Goal: Find specific page/section: Find specific page/section

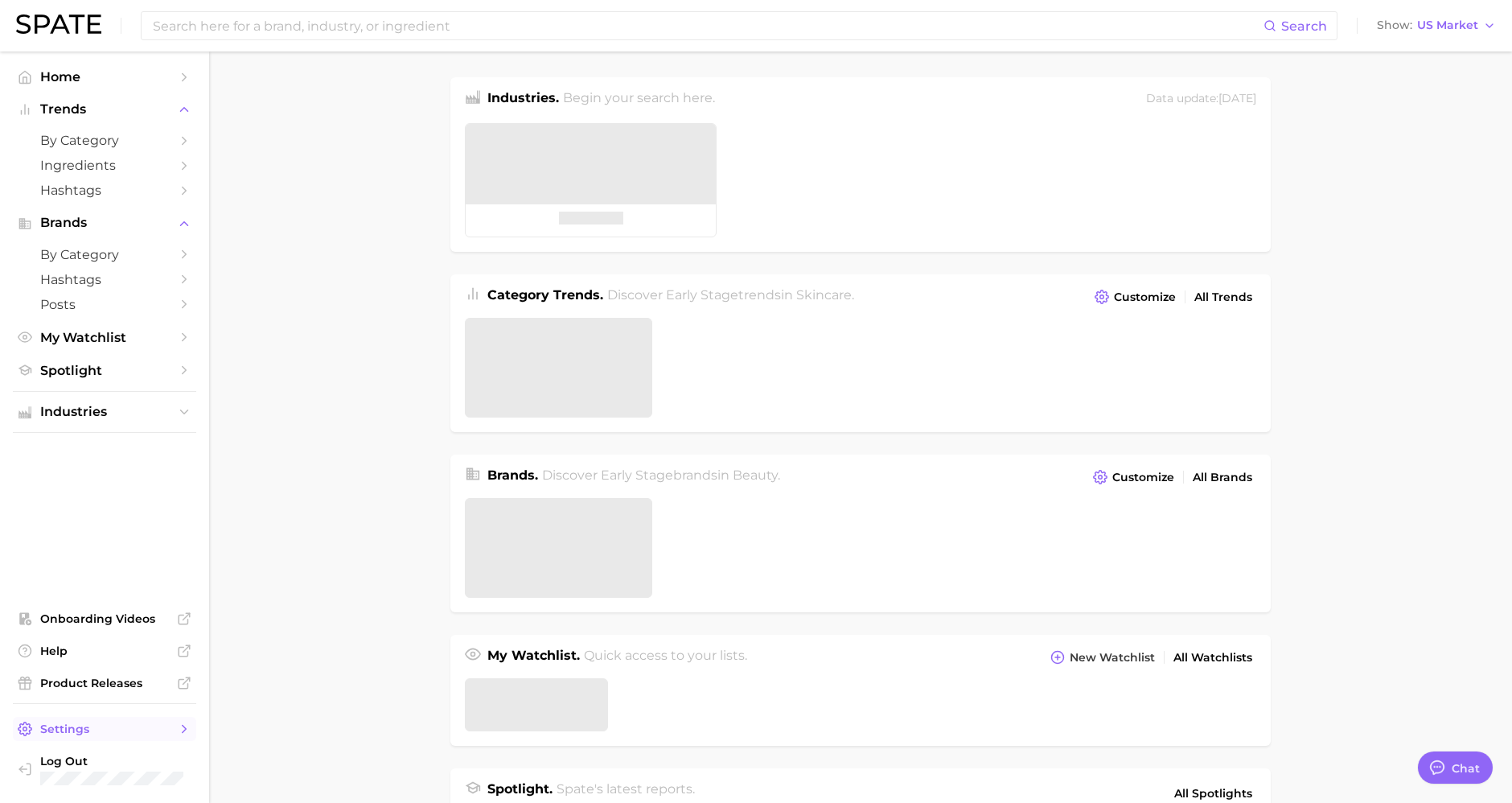
click at [58, 729] on span "Settings" at bounding box center [104, 729] width 128 height 14
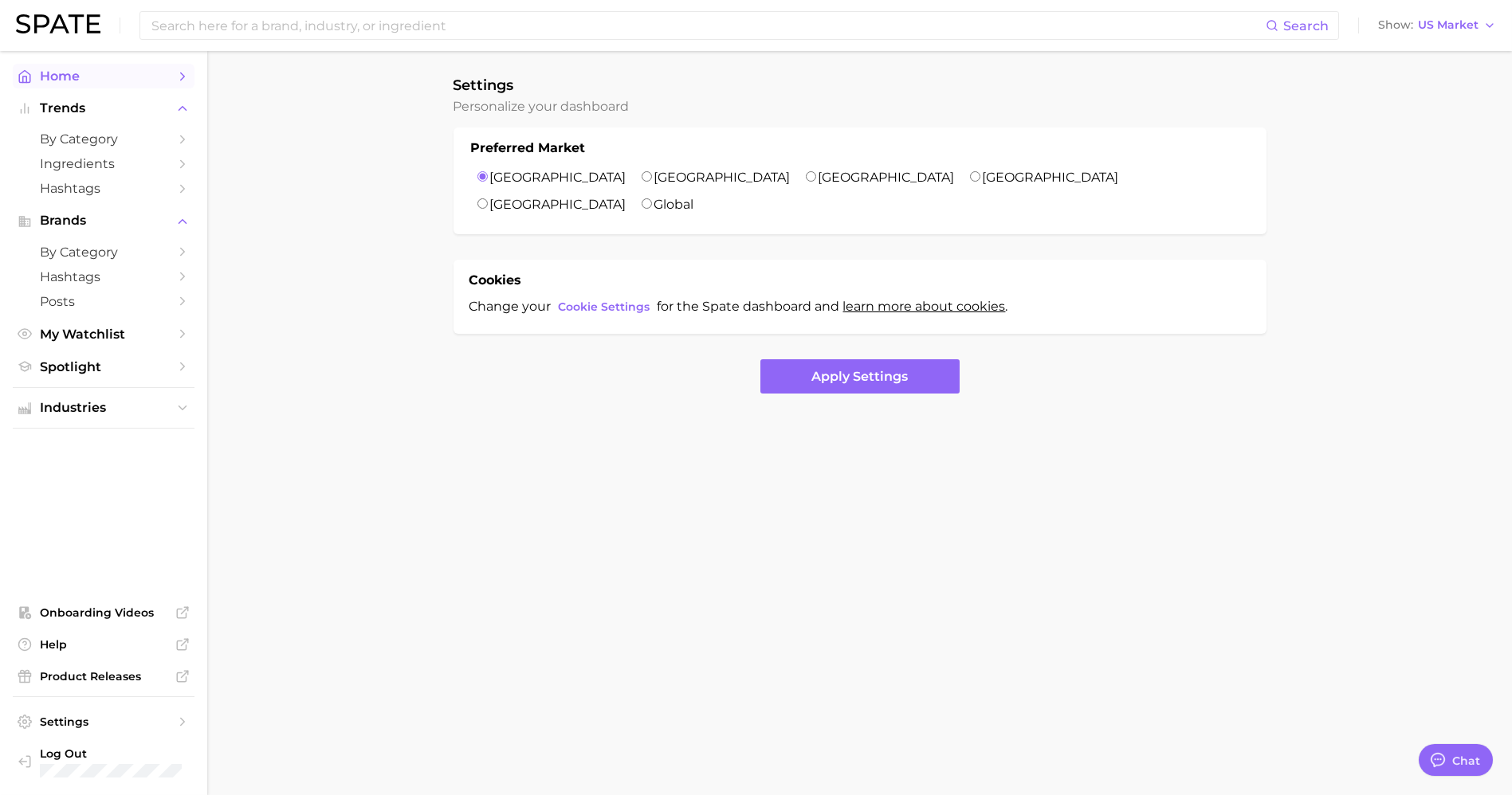
click at [99, 72] on span "Home" at bounding box center [103, 77] width 127 height 15
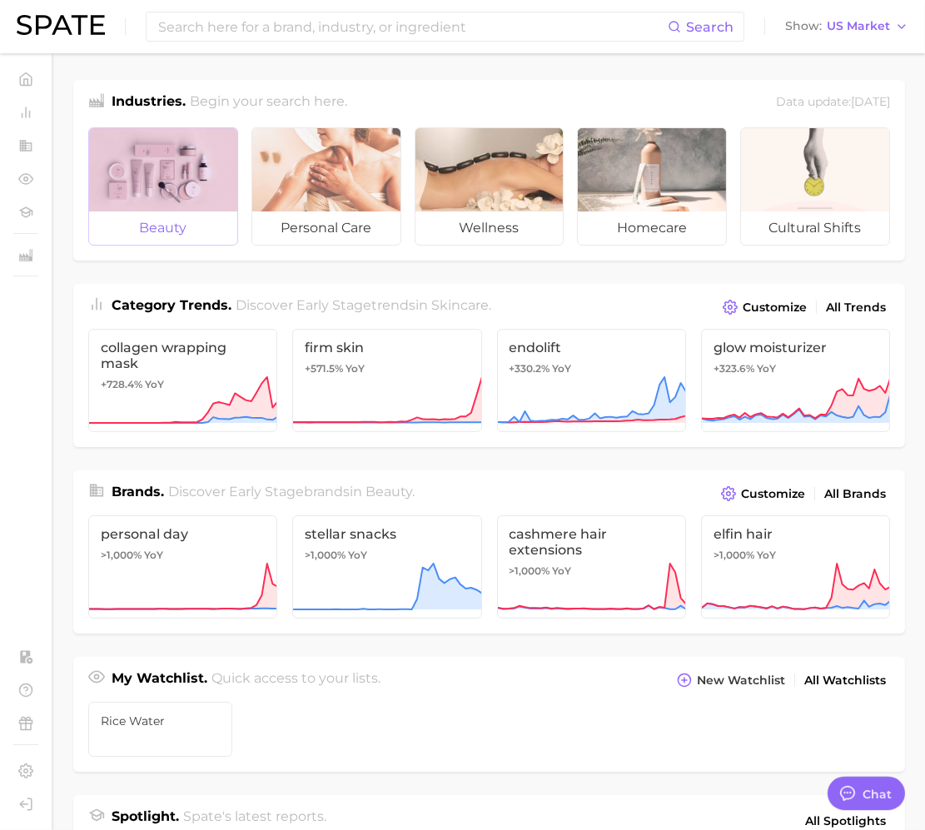
click at [181, 210] on div at bounding box center [163, 169] width 148 height 83
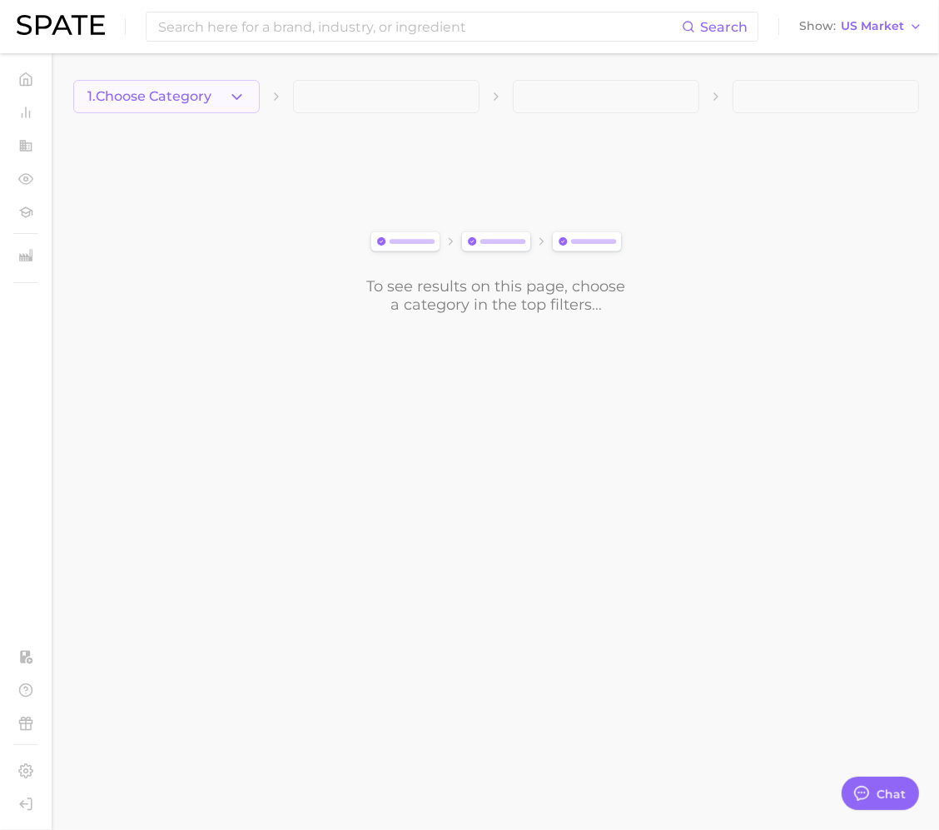
click at [204, 104] on button "1. Choose Category" at bounding box center [166, 96] width 187 height 33
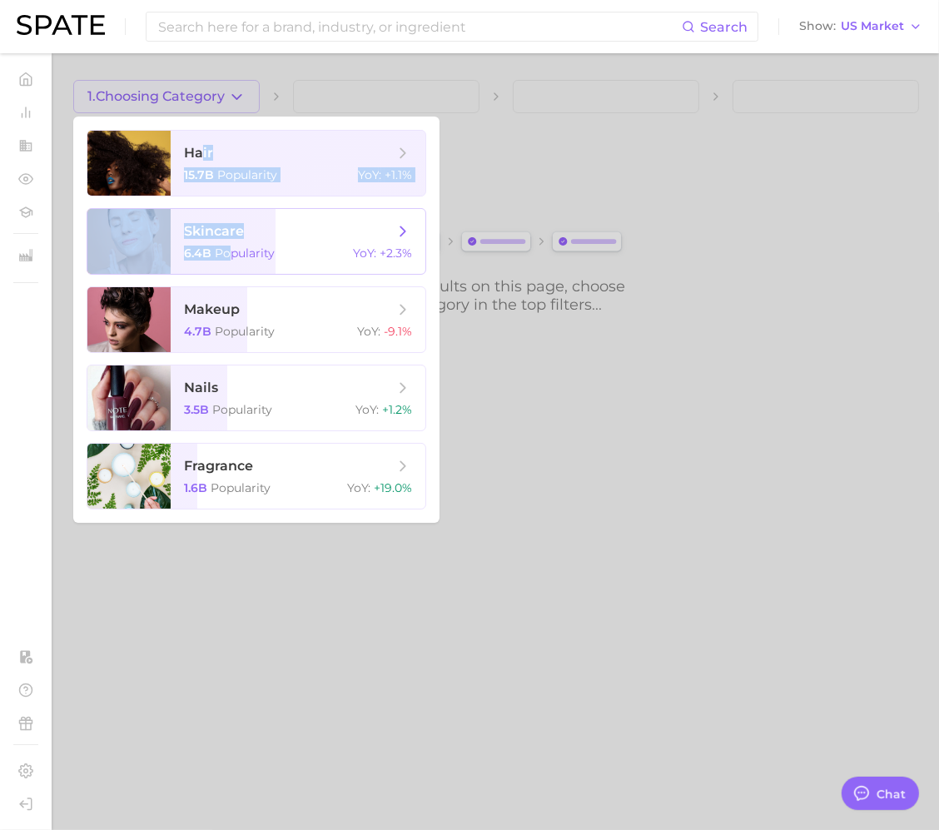
drag, startPoint x: 203, startPoint y: 151, endPoint x: 226, endPoint y: 245, distance: 96.7
click at [226, 245] on ul "hair 15.7b Popularity YoY : +1.1% skincare 6.4b Popularity YoY : +2.3% makeup 4…" at bounding box center [256, 320] width 366 height 406
click at [226, 245] on span "skincare 6.4b Popularity YoY : +2.3%" at bounding box center [298, 241] width 255 height 65
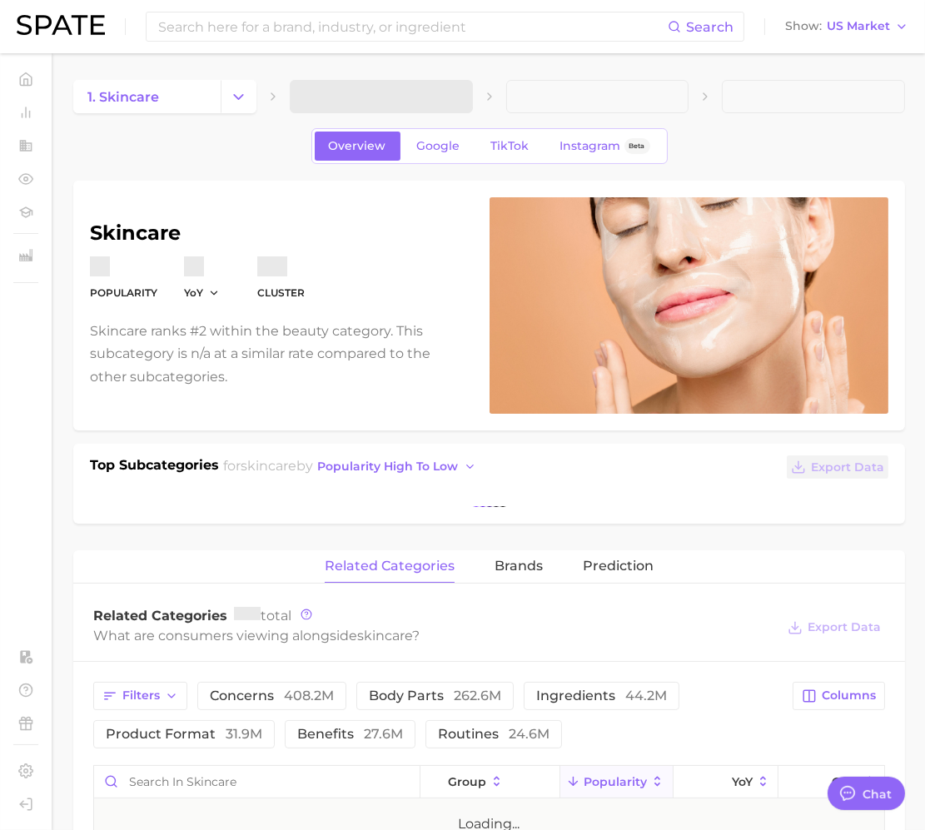
click at [359, 95] on span at bounding box center [381, 96] width 183 height 33
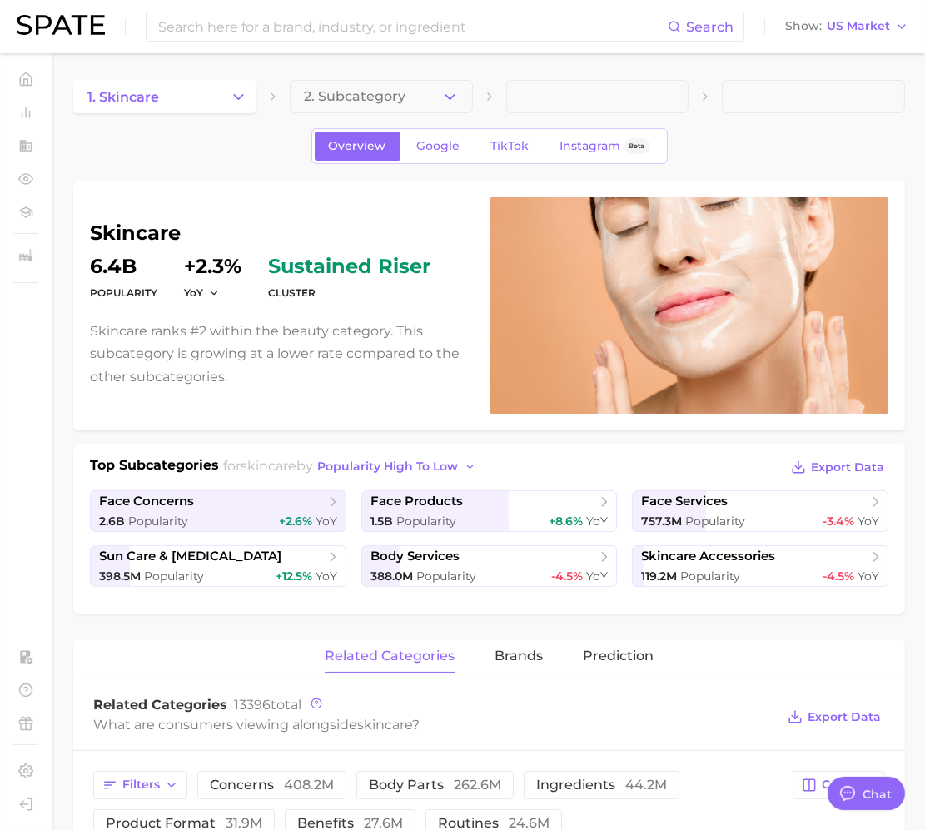
click at [359, 95] on span "2. Subcategory" at bounding box center [355, 96] width 102 height 15
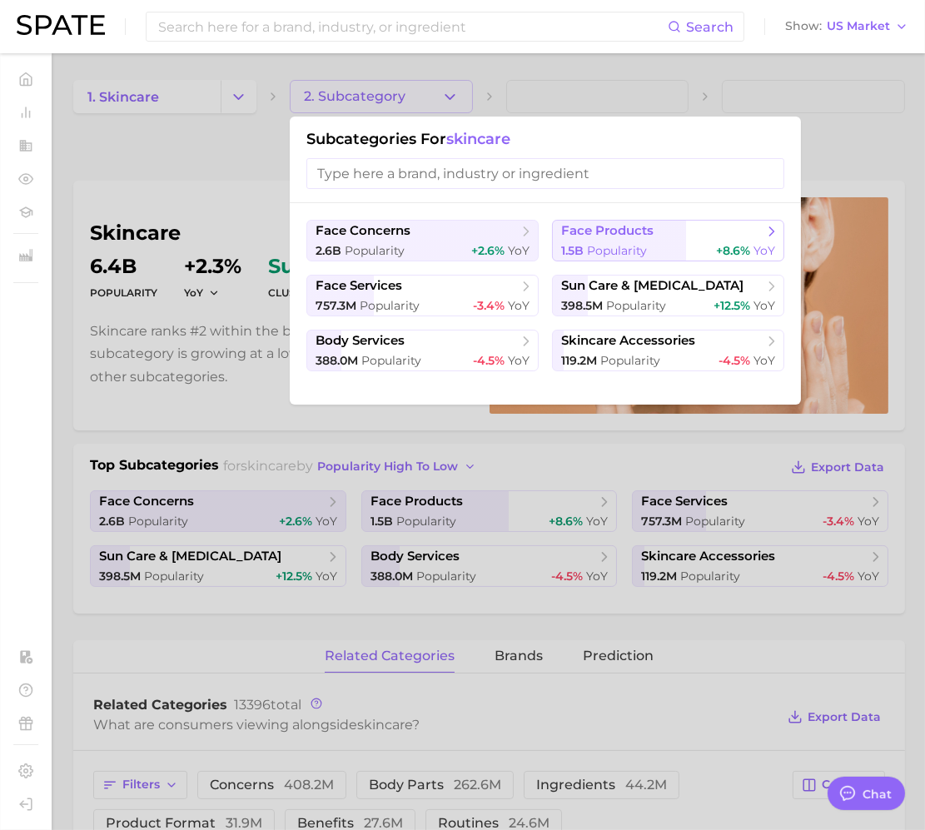
click at [673, 221] on button "face products 1.5b Popularity +8.6% YoY" at bounding box center [668, 241] width 232 height 42
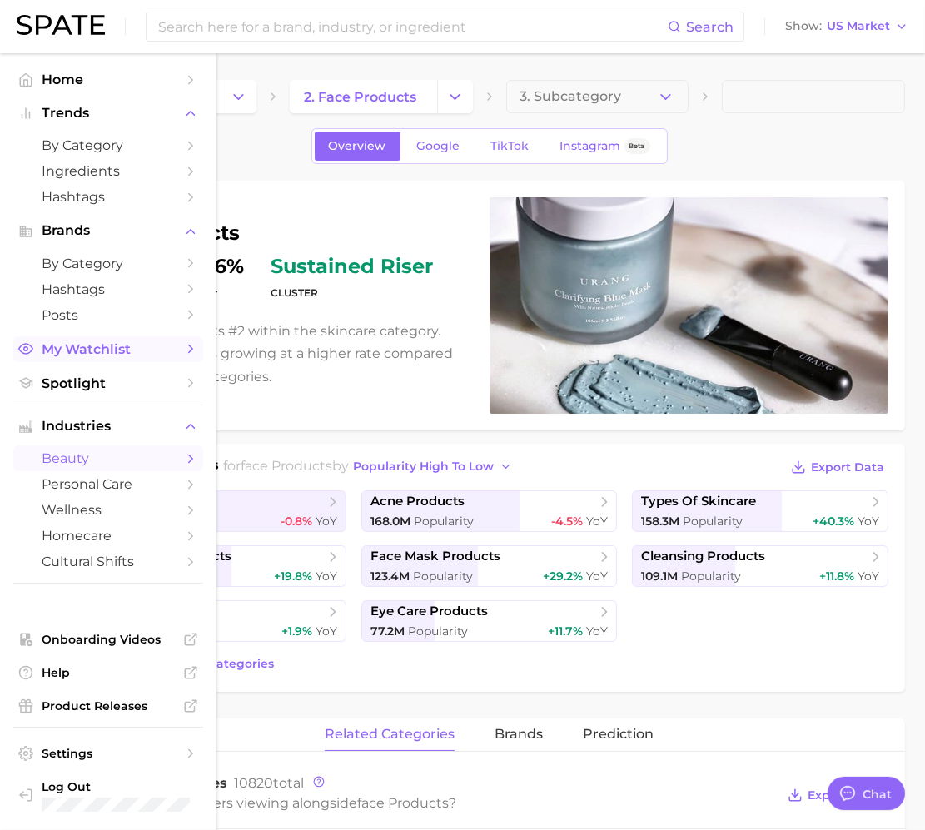
click at [104, 353] on span "My Watchlist" at bounding box center [108, 349] width 133 height 16
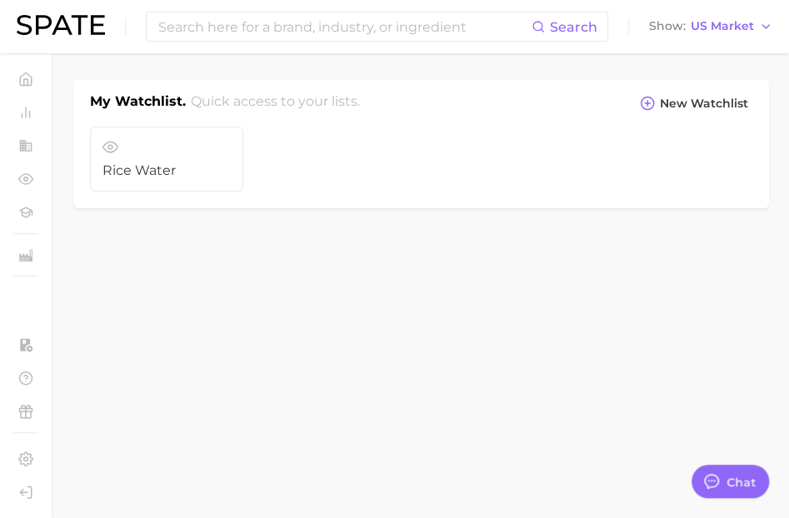
type textarea "x"
